Goal: Task Accomplishment & Management: Manage account settings

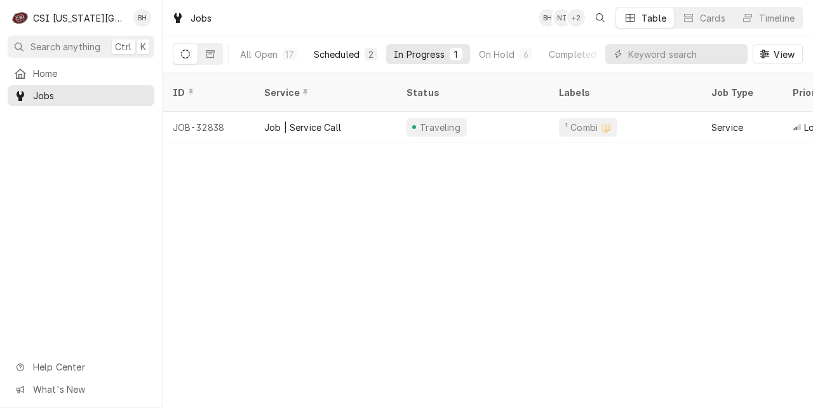
click at [317, 55] on div "Scheduled" at bounding box center [337, 54] width 46 height 13
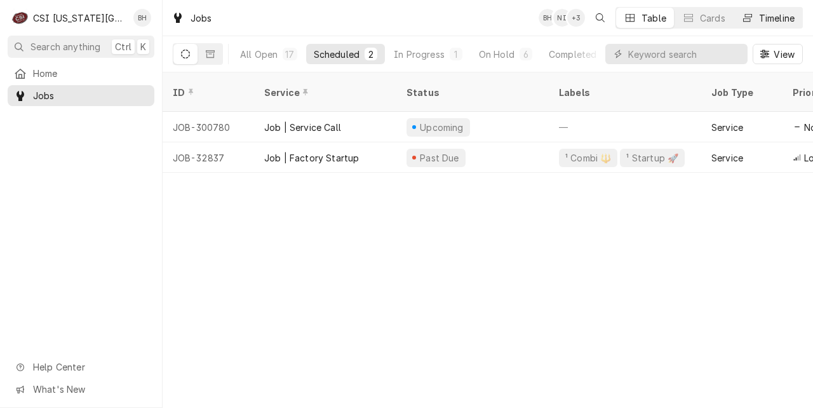
click at [777, 12] on div "Timeline" at bounding box center [777, 17] width 36 height 13
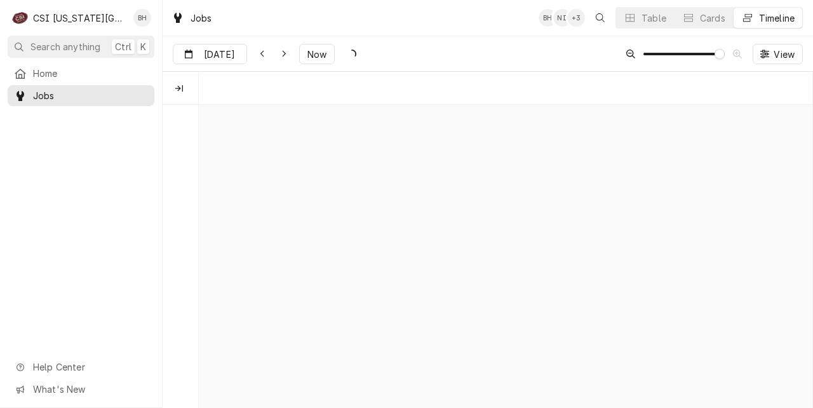
scroll to position [0, 12136]
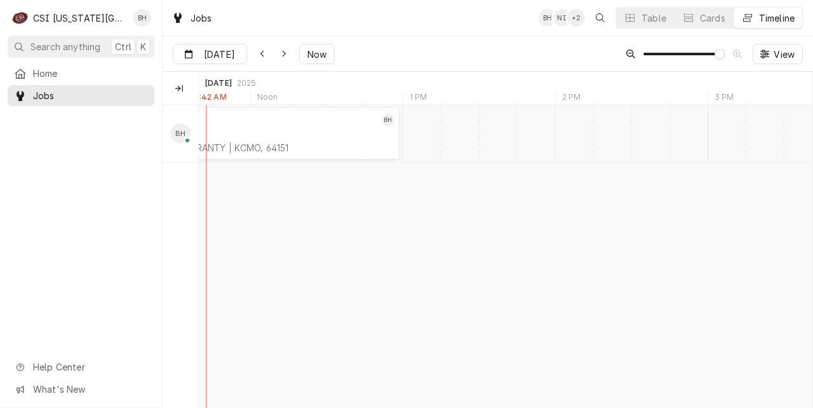
drag, startPoint x: 278, startPoint y: 223, endPoint x: 392, endPoint y: 221, distance: 114.3
click at [397, 223] on div "11:00 AM 1:00 PM JOB-32837 BH Job | Factory Startup RATIONAL USA WARRANTY | KCM…" at bounding box center [505, 256] width 613 height 303
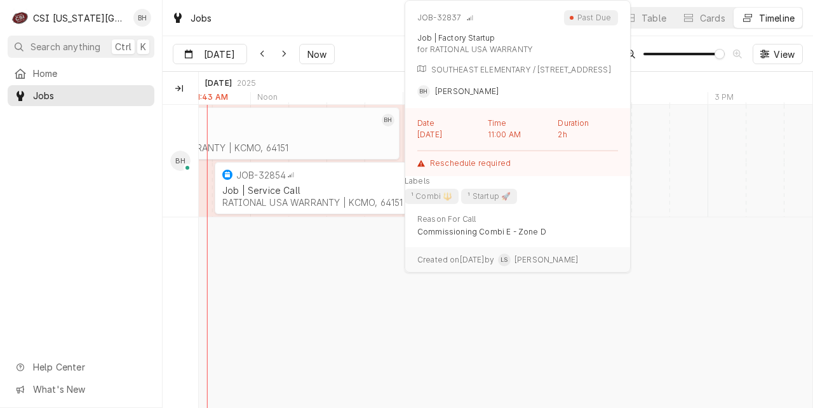
click at [265, 156] on div "JOB-32837 BH Job | Factory Startup RATIONAL USA WARRANTY | KCMO, 64151" at bounding box center [249, 133] width 299 height 52
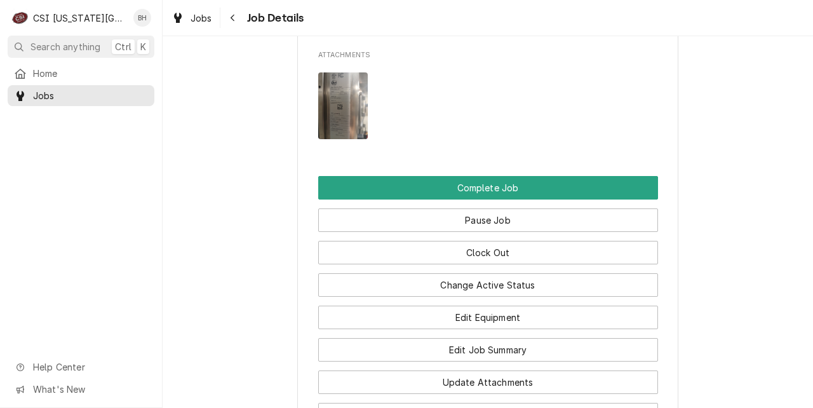
scroll to position [1569, 0]
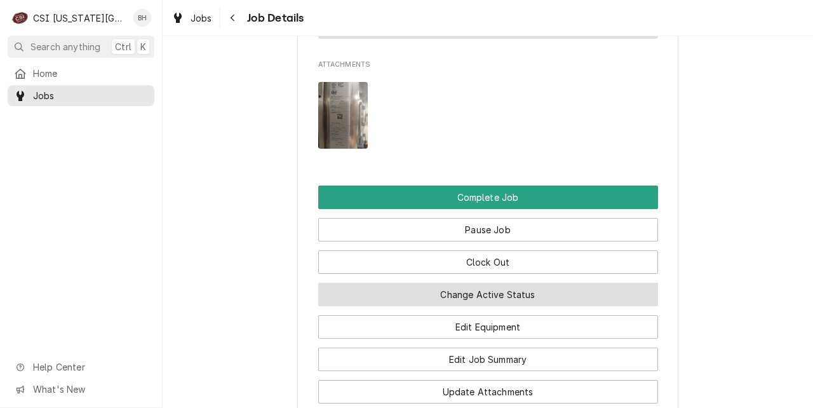
click at [534, 290] on button "Change Active Status" at bounding box center [488, 293] width 340 height 23
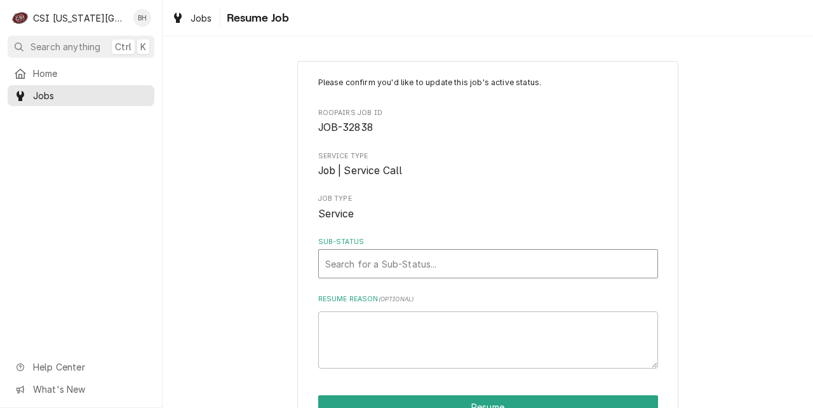
click at [479, 271] on div "Sub-Status" at bounding box center [488, 263] width 326 height 23
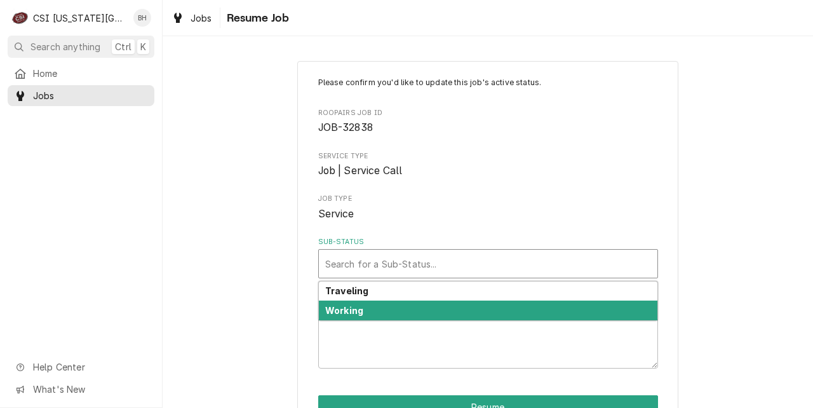
click at [385, 308] on div "Working" at bounding box center [488, 310] width 338 height 20
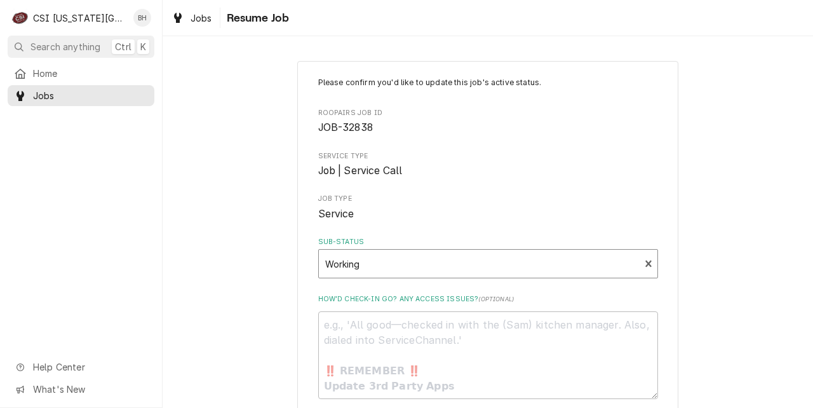
scroll to position [101, 0]
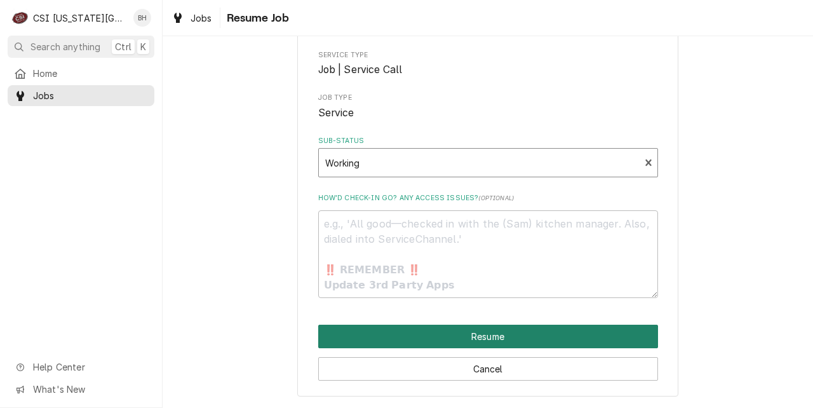
click at [561, 332] on button "Resume" at bounding box center [488, 335] width 340 height 23
type textarea "x"
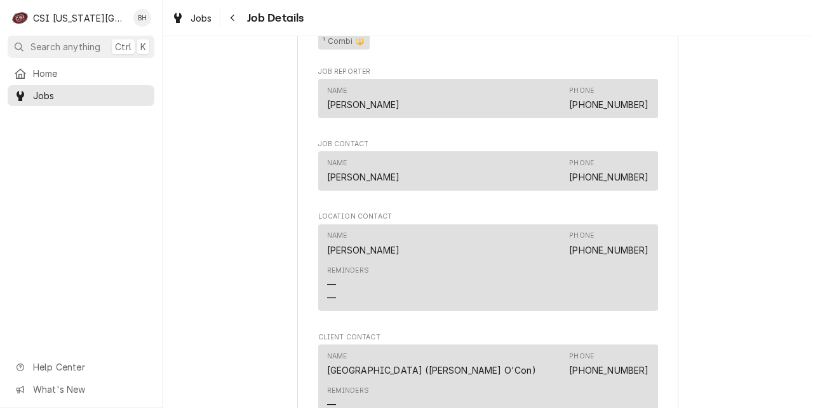
scroll to position [1679, 0]
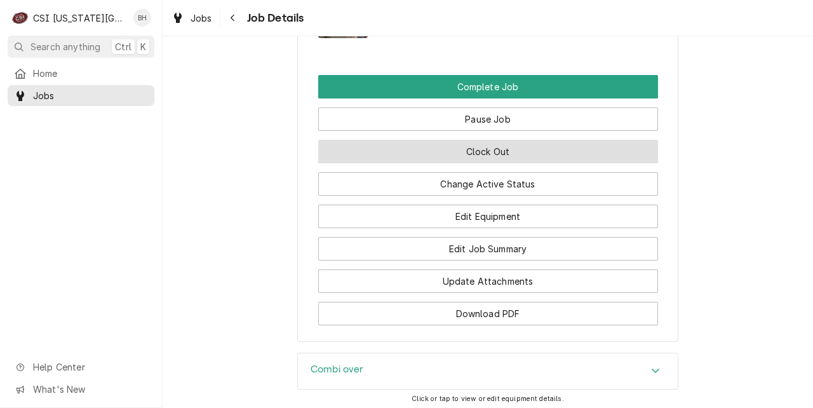
click at [512, 149] on button "Clock Out" at bounding box center [488, 151] width 340 height 23
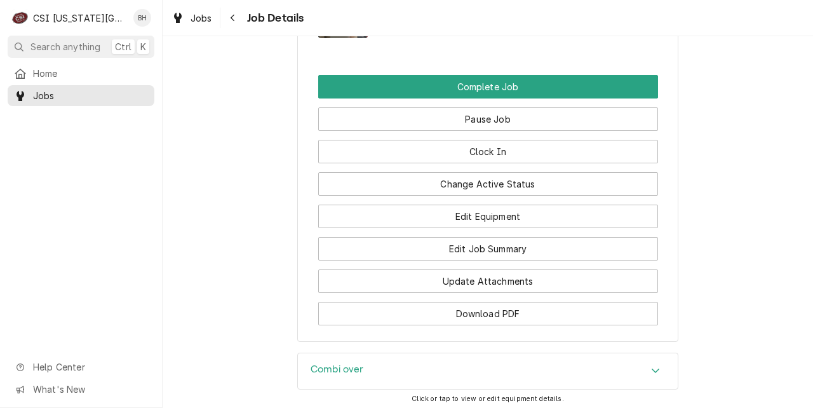
scroll to position [298, 0]
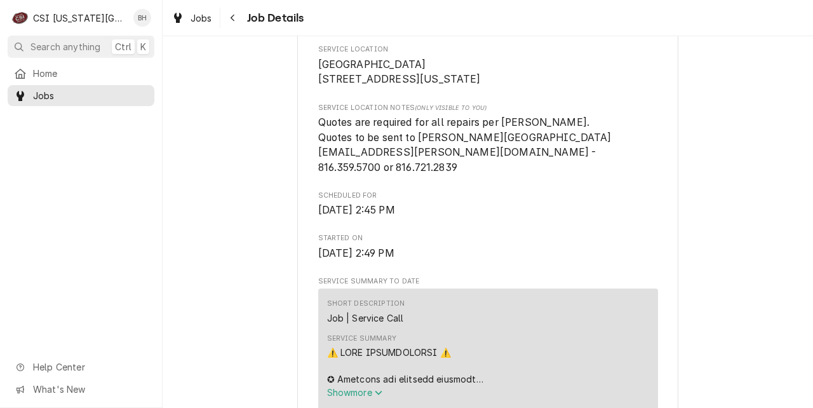
click at [812, 34] on div "Jobs Job Details" at bounding box center [488, 18] width 650 height 36
drag, startPoint x: 812, startPoint y: 34, endPoint x: 812, endPoint y: 64, distance: 30.5
click at [812, 63] on div "Jobs Job Details [GEOGRAPHIC_DATA] / [STREET_ADDRESS][US_STATE] Open in Maps Ro…" at bounding box center [488, 204] width 650 height 408
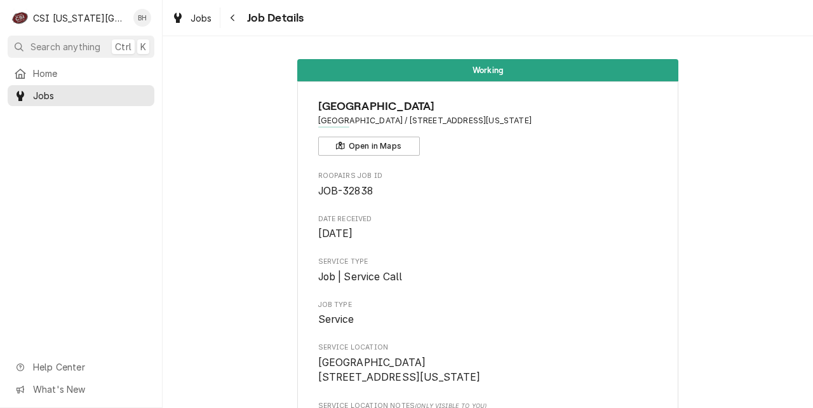
click at [331, 192] on span "JOB-32838" at bounding box center [345, 191] width 55 height 12
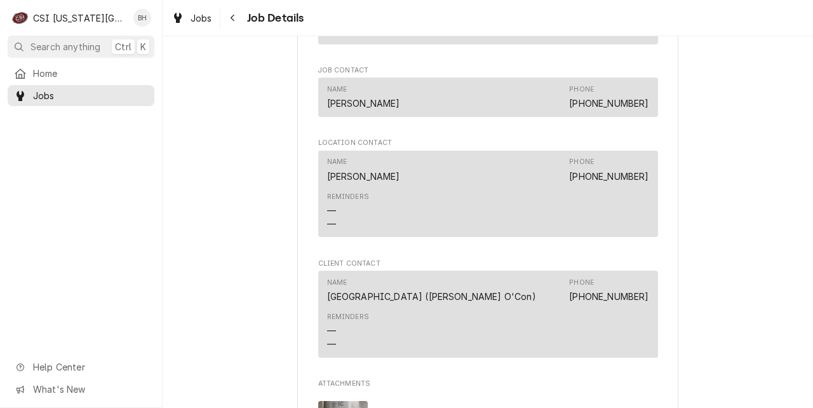
scroll to position [1254, 0]
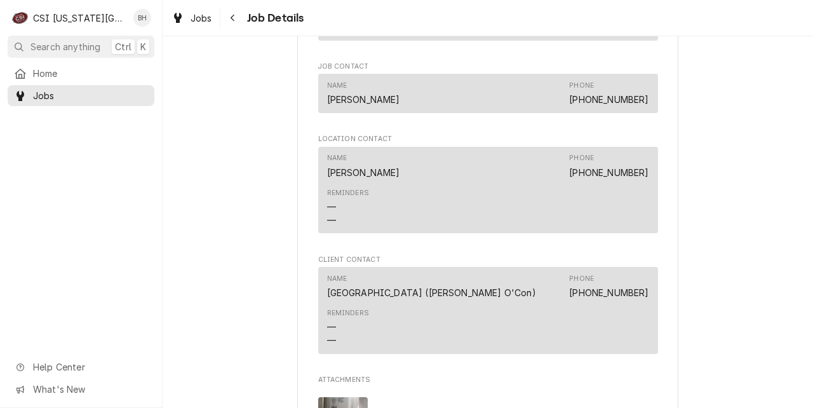
click at [335, 100] on div "Grennan" at bounding box center [363, 99] width 73 height 13
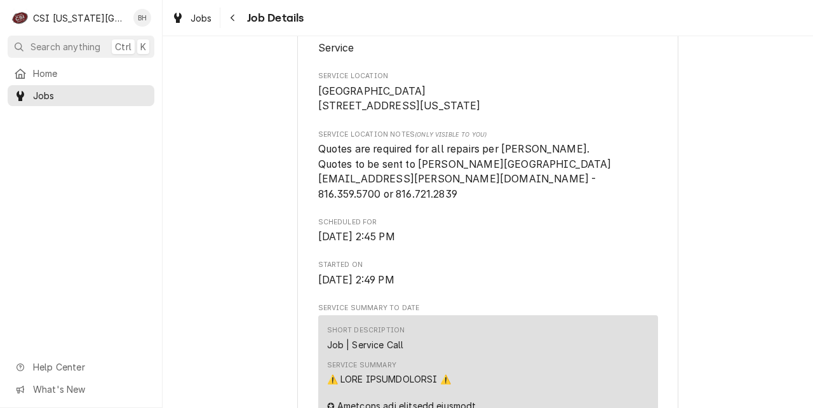
scroll to position [267, 0]
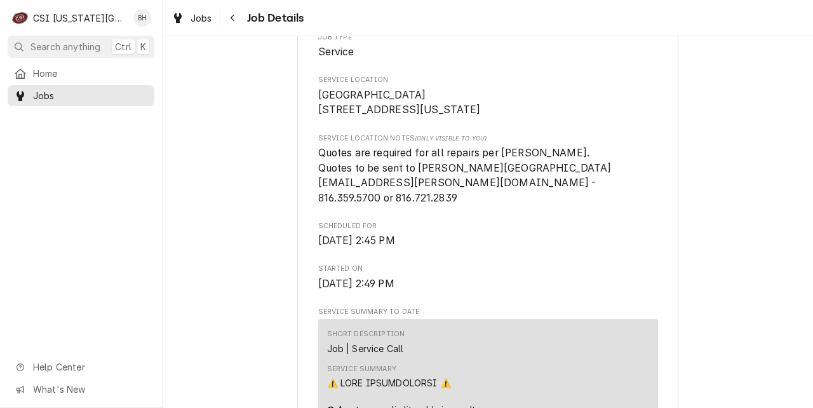
drag, startPoint x: 437, startPoint y: 108, endPoint x: 321, endPoint y: 106, distance: 116.8
click at [321, 106] on span "Southeast Elementary School 5704 Nw Northwood Rd Kansas, MO 64151" at bounding box center [488, 103] width 340 height 30
click at [403, 116] on span "Southeast Elementary School 5704 Nw Northwood Rd Kansas, MO 64151" at bounding box center [399, 102] width 163 height 27
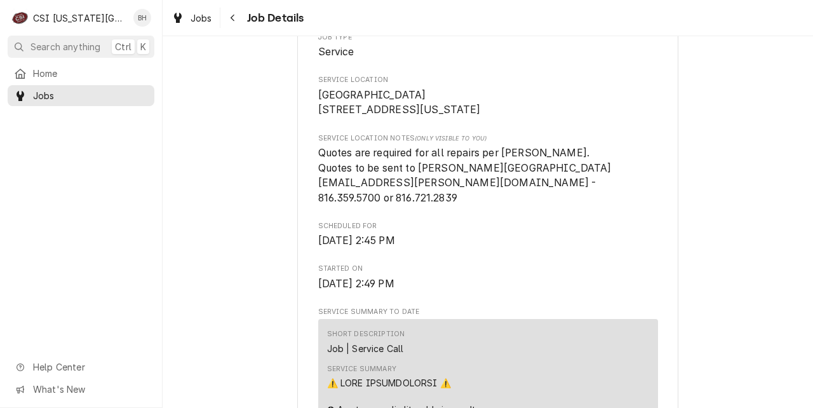
copy span "64151"
click at [322, 203] on span "Quotes are required for all repairs per Vicki Woods. Quotes to be sent to Vicki…" at bounding box center [464, 175] width 293 height 57
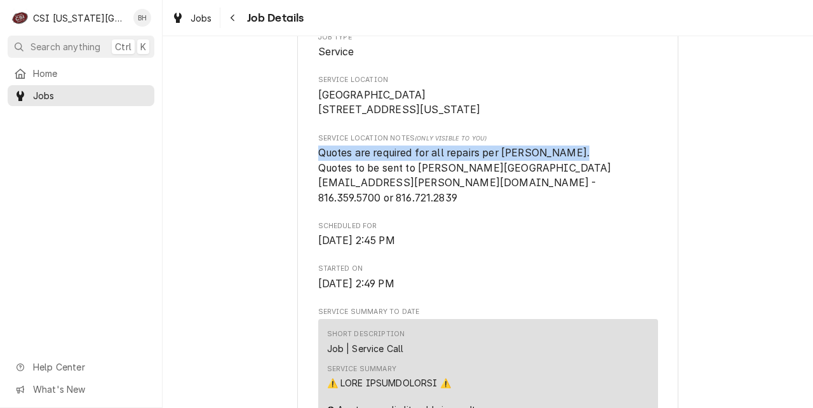
click at [322, 203] on span "Quotes are required for all repairs per Vicki Woods. Quotes to be sent to Vicki…" at bounding box center [464, 175] width 293 height 57
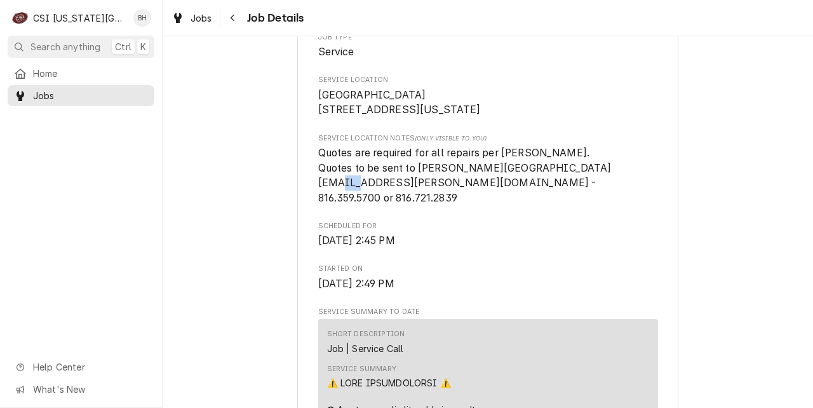
click at [322, 203] on span "Quotes are required for all repairs per Vicki Woods. Quotes to be sent to Vicki…" at bounding box center [464, 175] width 293 height 57
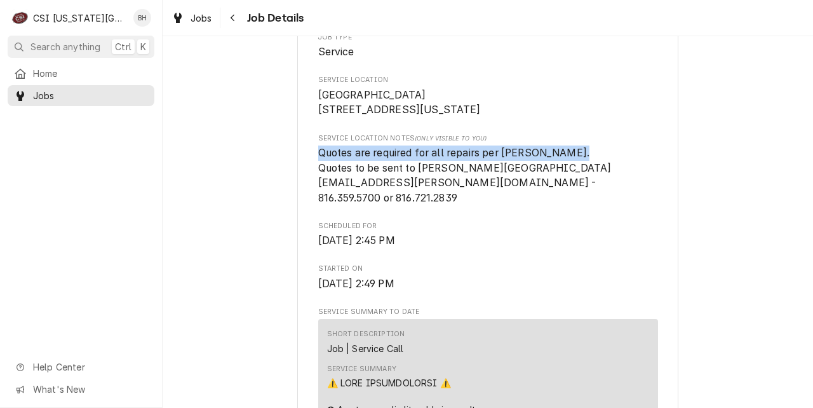
click at [338, 195] on span "Quotes are required for all repairs per Vicki Woods. Quotes to be sent to Vicki…" at bounding box center [464, 175] width 293 height 57
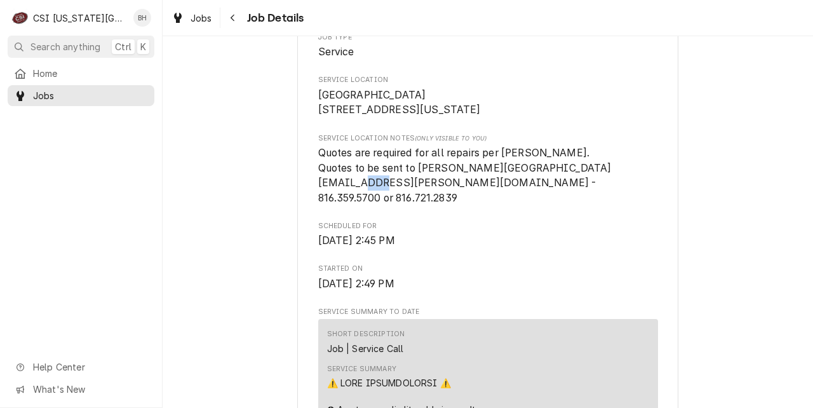
click at [338, 195] on span "Quotes are required for all repairs per Vicki Woods. Quotes to be sent to Vicki…" at bounding box center [464, 175] width 293 height 57
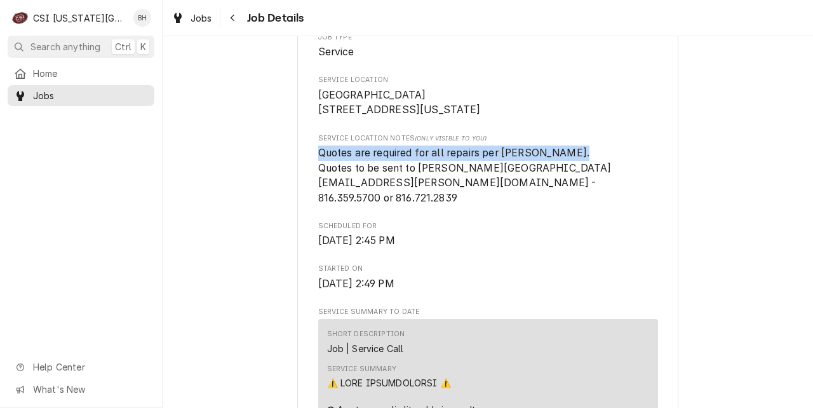
click at [338, 195] on span "Quotes are required for all repairs per Vicki Woods. Quotes to be sent to Vicki…" at bounding box center [464, 175] width 293 height 57
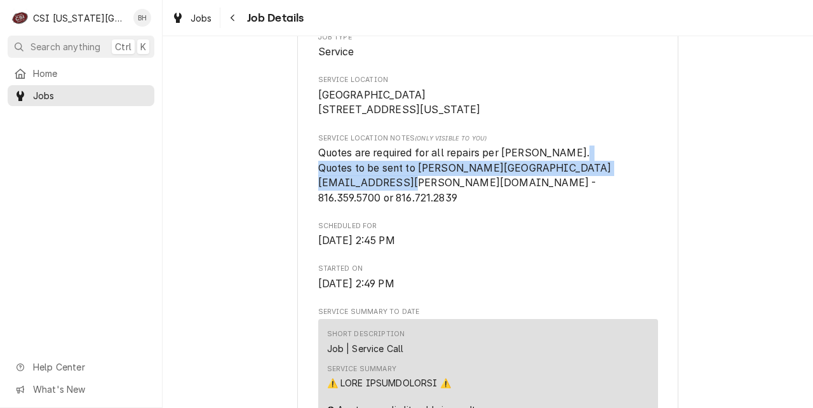
drag, startPoint x: 380, startPoint y: 201, endPoint x: 311, endPoint y: 189, distance: 69.5
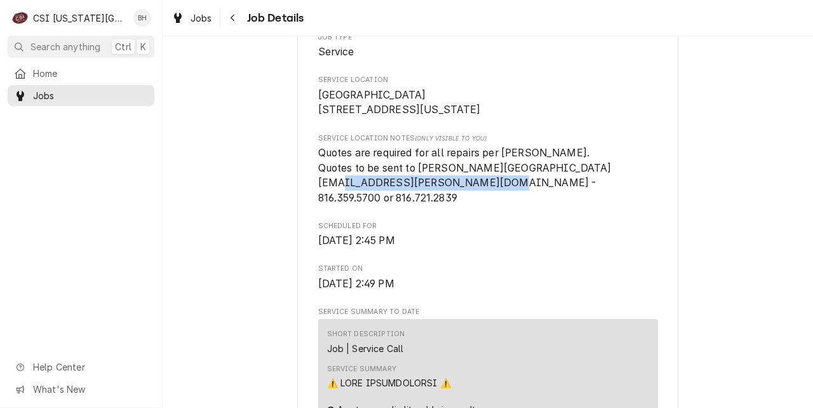
drag, startPoint x: 320, startPoint y: 193, endPoint x: 403, endPoint y: 211, distance: 85.2
click at [378, 188] on span "Quotes are required for all repairs per Vicki Woods. Quotes to be sent to Vicki…" at bounding box center [464, 175] width 293 height 57
drag, startPoint x: 381, startPoint y: 195, endPoint x: 321, endPoint y: 197, distance: 60.3
click at [321, 197] on span "Quotes are required for all repairs per Vicki Woods. Quotes to be sent to Vicki…" at bounding box center [464, 175] width 293 height 57
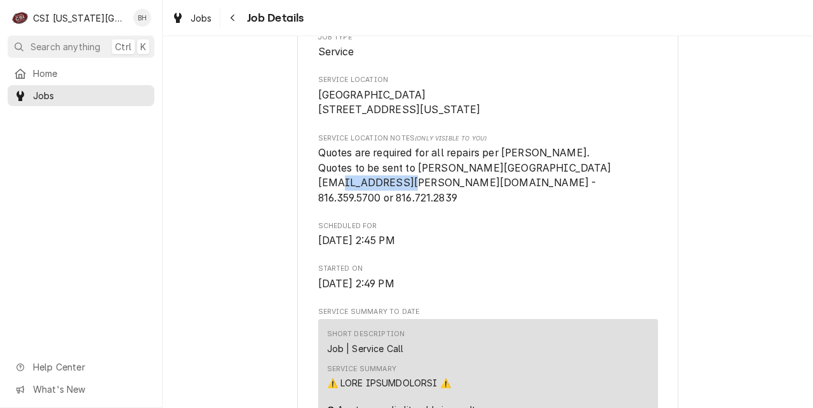
copy span "816.359.5700"
click at [484, 178] on span "Quotes are required for all repairs per Vicki Woods. Quotes to be sent to Vicki…" at bounding box center [464, 175] width 293 height 57
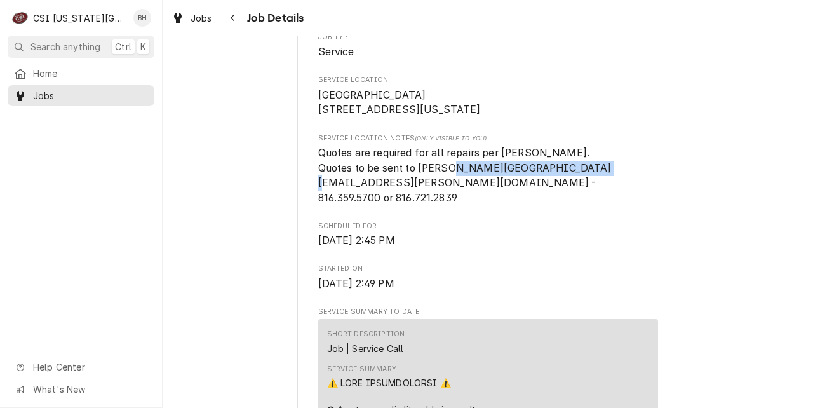
drag, startPoint x: 455, startPoint y: 182, endPoint x: 588, endPoint y: 185, distance: 133.4
click at [588, 185] on span "Quotes are required for all repairs per Vicki Woods. Quotes to be sent to Vicki…" at bounding box center [464, 175] width 293 height 57
copy span "WoodsV@parkhill.k12.mo.us"
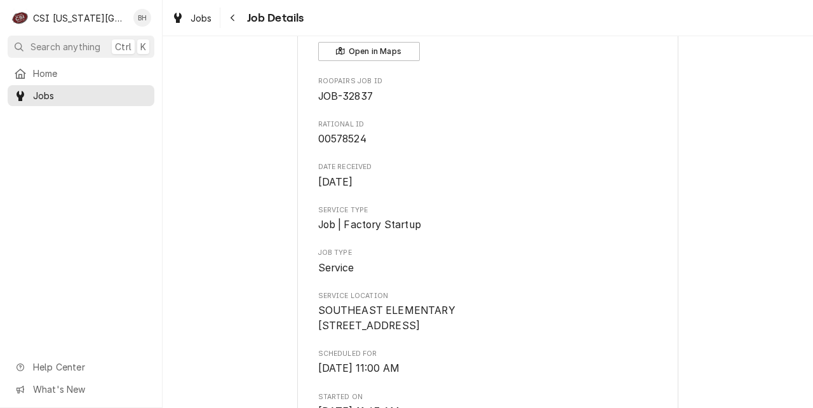
scroll to position [50, 0]
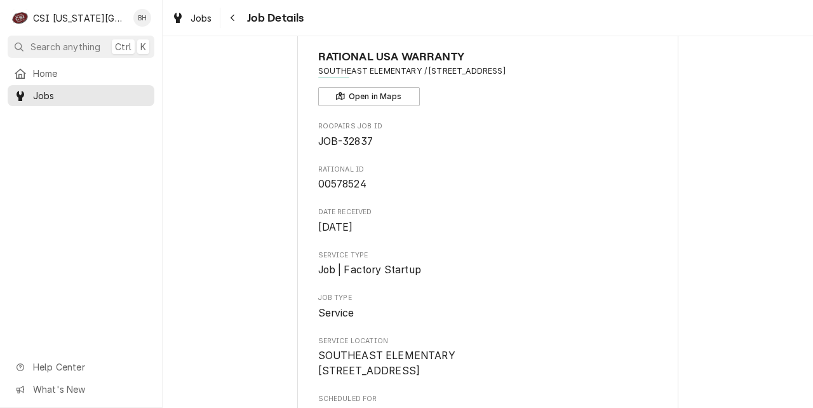
click at [335, 140] on span "JOB-32837" at bounding box center [345, 141] width 55 height 12
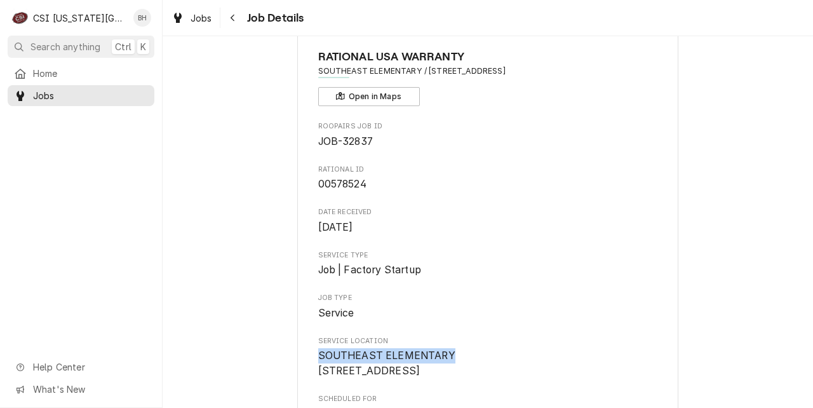
drag, startPoint x: 320, startPoint y: 356, endPoint x: 460, endPoint y: 351, distance: 139.7
click at [460, 351] on span "SOUTHEAST ELEMENTARY 5704 NW Northwood Rd KCMO, MO 64151" at bounding box center [488, 363] width 340 height 30
copy span "SOUTHEAST ELEMENTARY"
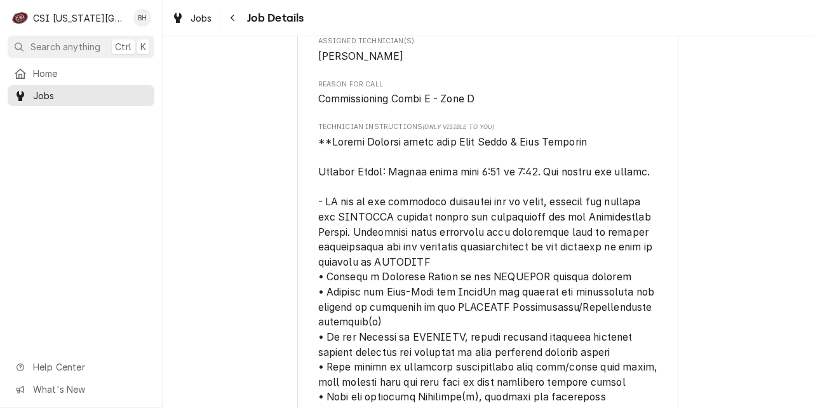
scroll to position [0, 0]
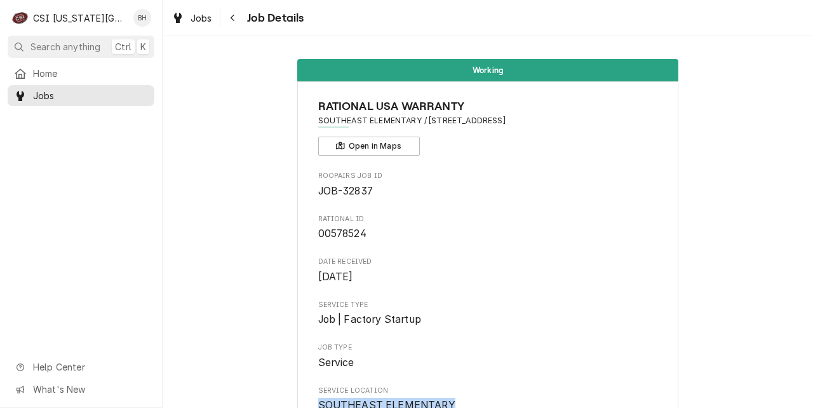
click at [342, 230] on span "00578524" at bounding box center [342, 233] width 48 height 12
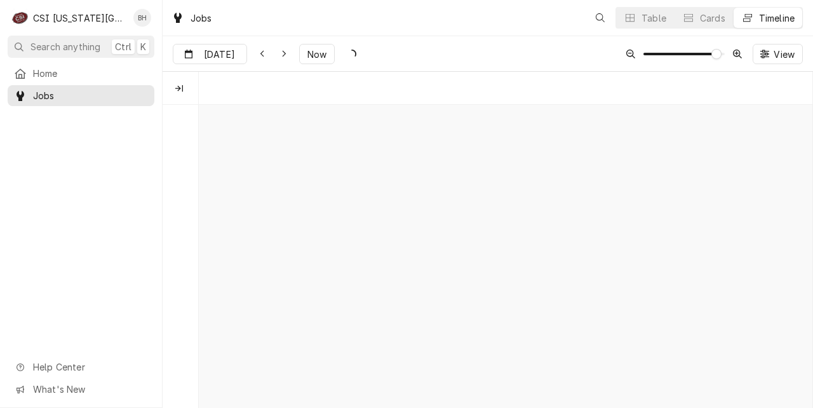
scroll to position [0, 11722]
click at [629, 58] on icon "Dynamic Content Wrapper" at bounding box center [630, 54] width 9 height 9
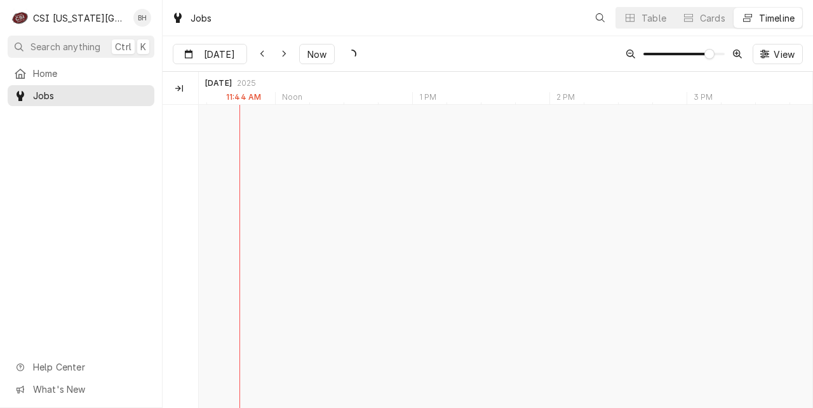
click at [629, 58] on icon "Dynamic Content Wrapper" at bounding box center [630, 54] width 9 height 9
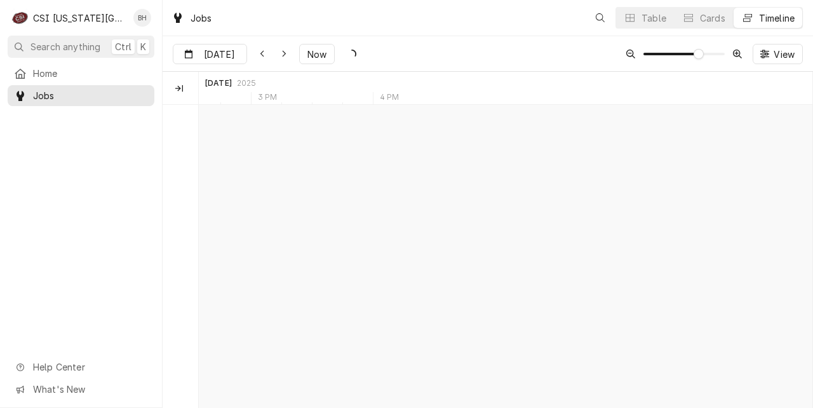
click at [629, 58] on icon "Dynamic Content Wrapper" at bounding box center [630, 54] width 9 height 9
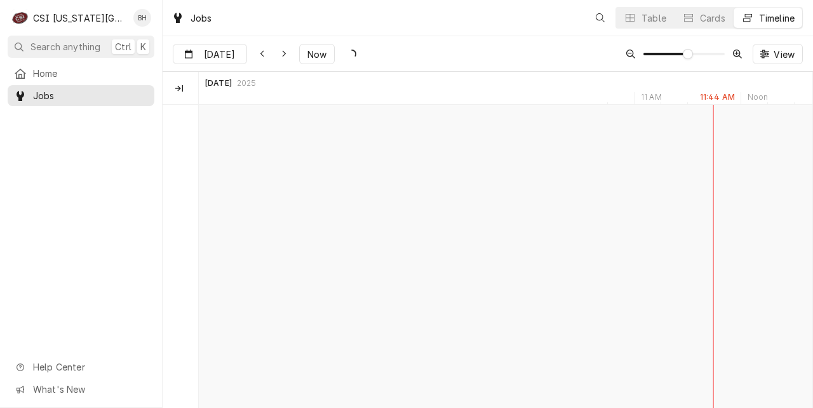
click at [629, 58] on icon "Dynamic Content Wrapper" at bounding box center [630, 54] width 9 height 9
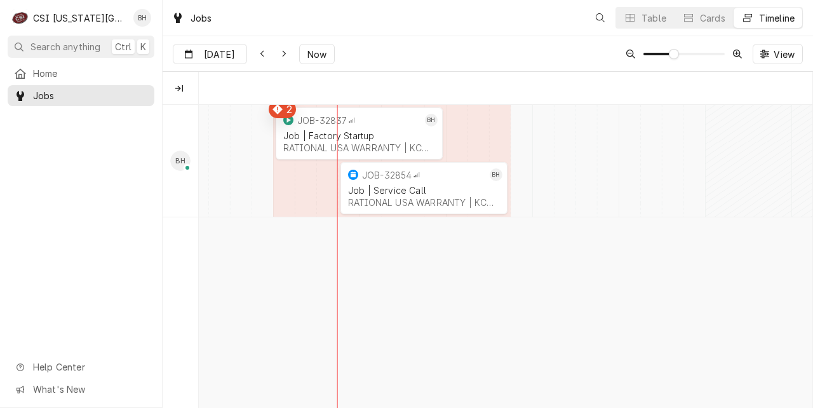
scroll to position [0, 6746]
click at [419, 191] on div "Job | Service Call" at bounding box center [424, 190] width 152 height 11
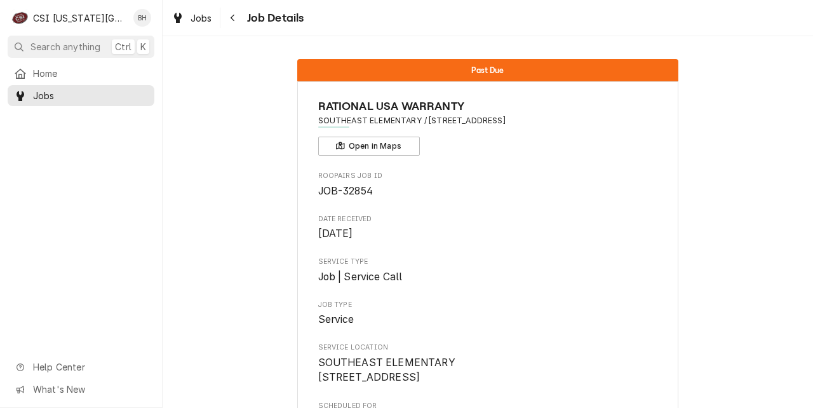
scroll to position [607, 0]
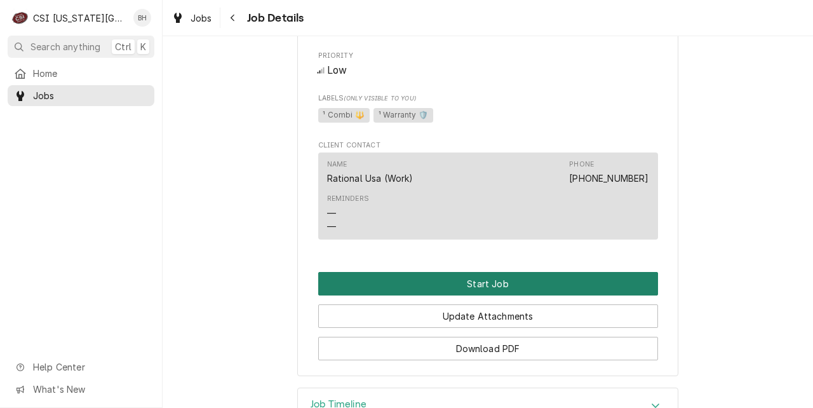
click at [503, 295] on button "Start Job" at bounding box center [488, 283] width 340 height 23
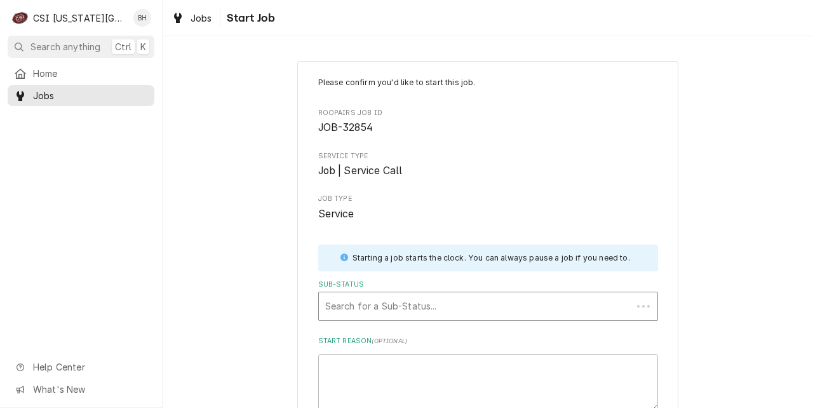
click at [505, 297] on div "Sub-Status" at bounding box center [475, 306] width 300 height 23
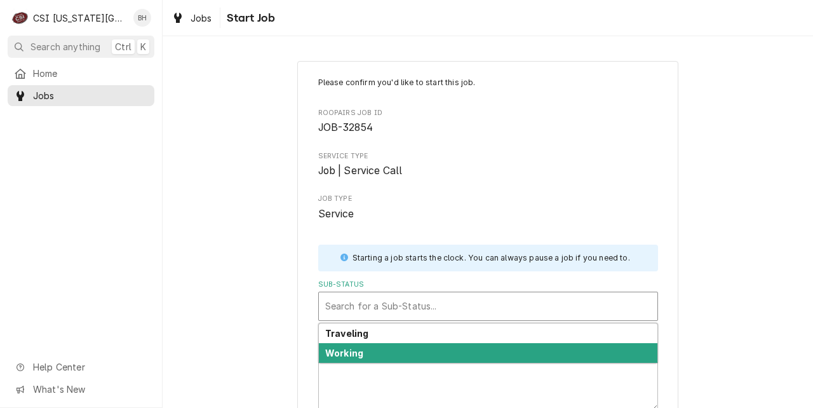
click at [478, 352] on div "Working" at bounding box center [488, 353] width 338 height 20
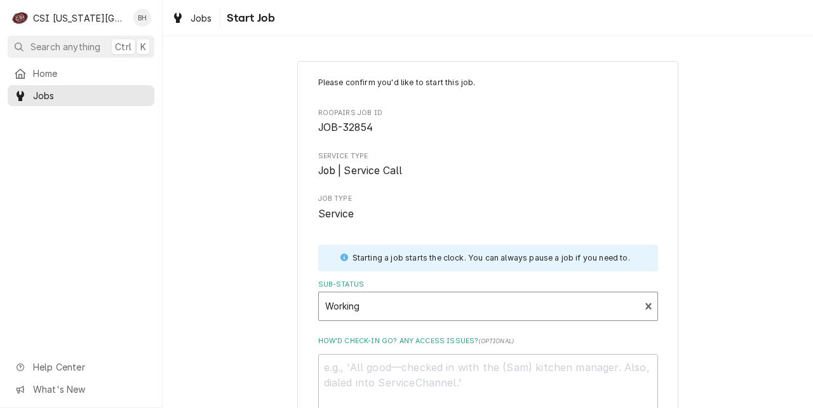
scroll to position [143, 0]
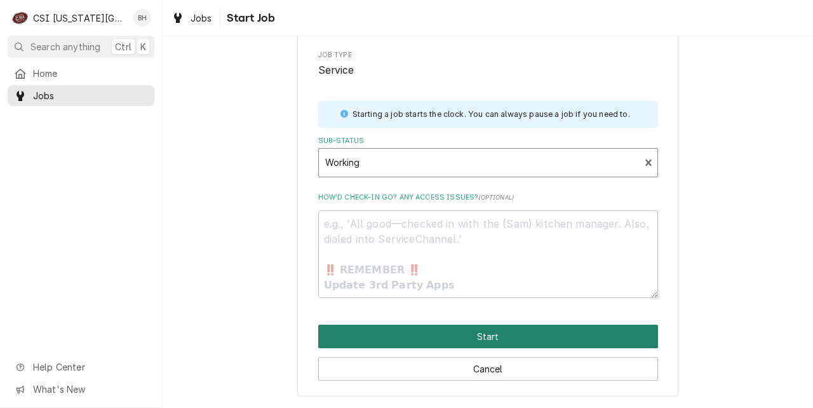
click at [598, 338] on button "Start" at bounding box center [488, 335] width 340 height 23
type textarea "x"
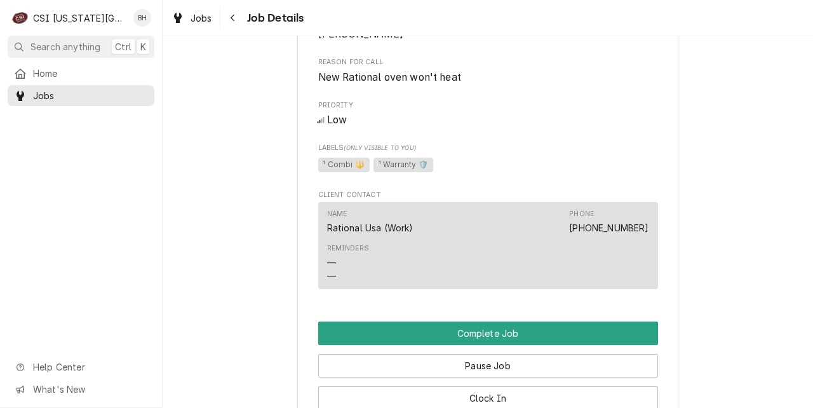
scroll to position [822, 0]
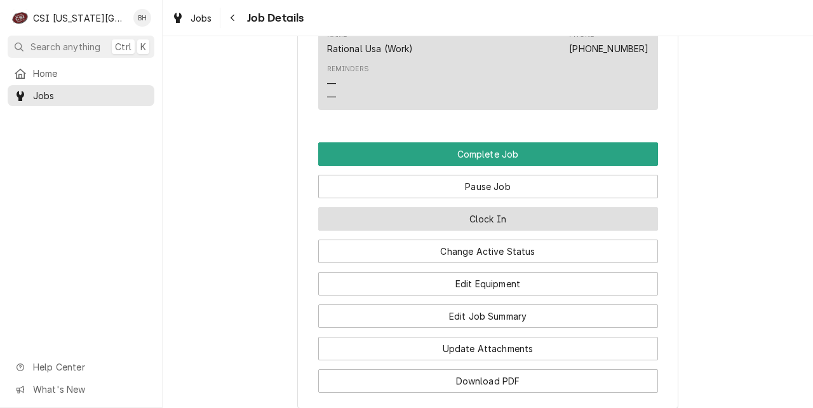
click at [561, 230] on button "Clock In" at bounding box center [488, 218] width 340 height 23
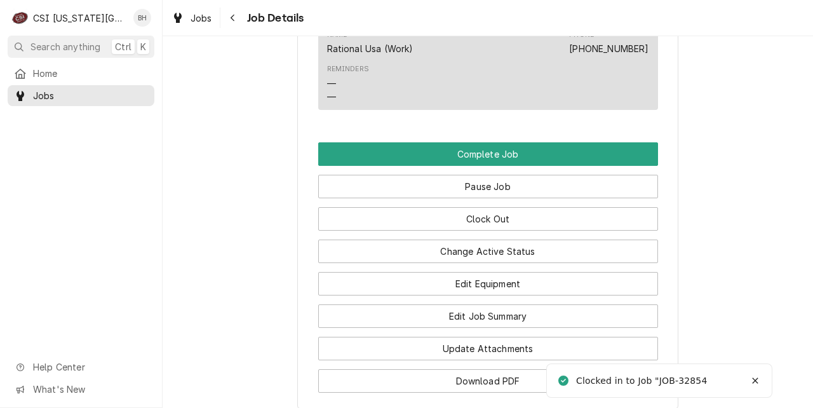
scroll to position [0, 0]
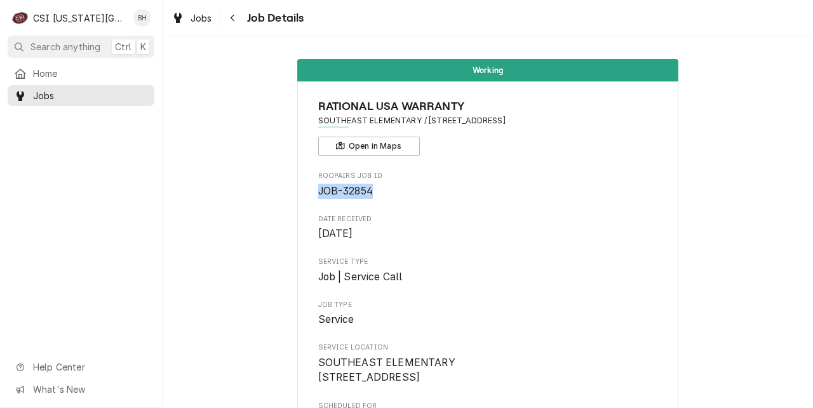
drag, startPoint x: 320, startPoint y: 189, endPoint x: 380, endPoint y: 189, distance: 60.3
click at [380, 189] on span "JOB-32854" at bounding box center [488, 190] width 340 height 15
copy span "JOB-32854"
